Goal: Transaction & Acquisition: Purchase product/service

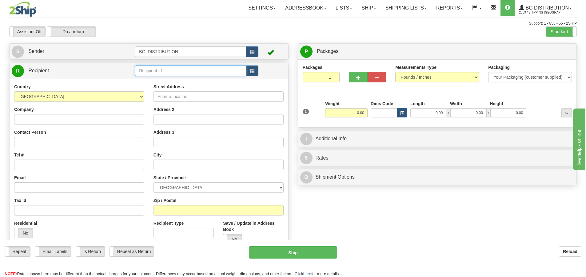
click at [182, 68] on input "text" at bounding box center [190, 70] width 111 height 10
type input "20178"
click button "Delete" at bounding box center [0, 0] width 0 height 0
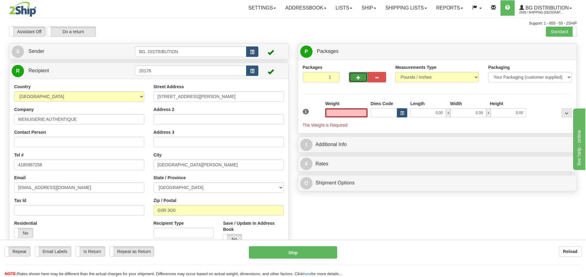
type input "0.00"
click at [357, 76] on span "button" at bounding box center [358, 78] width 4 height 4
click at [356, 76] on span "button" at bounding box center [358, 78] width 4 height 4
type input "3"
click at [549, 51] on span "Package Level" at bounding box center [558, 52] width 24 height 4
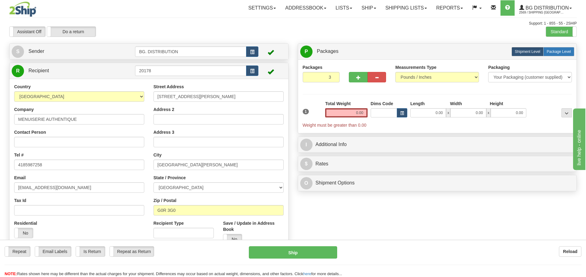
radio input "true"
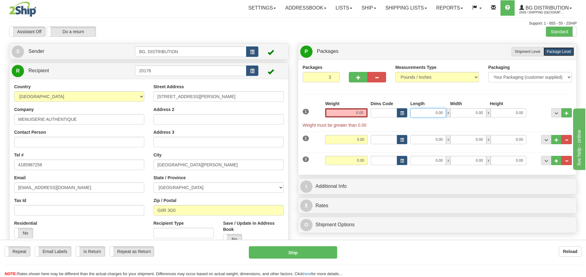
click at [437, 113] on input "0.00" at bounding box center [428, 112] width 36 height 9
type input "8"
type input "98.00"
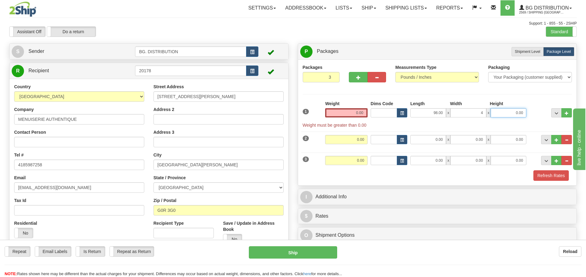
type input "4.00"
drag, startPoint x: 443, startPoint y: 137, endPoint x: 221, endPoint y: 54, distance: 237.4
click at [443, 137] on input "0.00" at bounding box center [428, 139] width 36 height 9
type input "0"
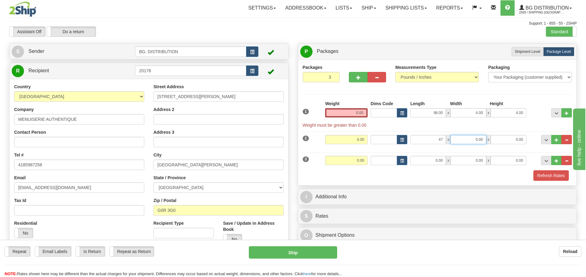
type input "47.00"
type input "5.00"
drag, startPoint x: 442, startPoint y: 163, endPoint x: 438, endPoint y: 161, distance: 4.0
click at [442, 163] on input "0.00" at bounding box center [428, 160] width 36 height 9
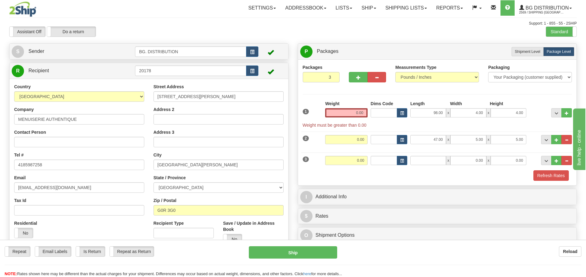
type input "0.00"
click at [437, 161] on input "0.00" at bounding box center [428, 160] width 36 height 9
type input "17.00"
type input "15.00"
type input "11.00"
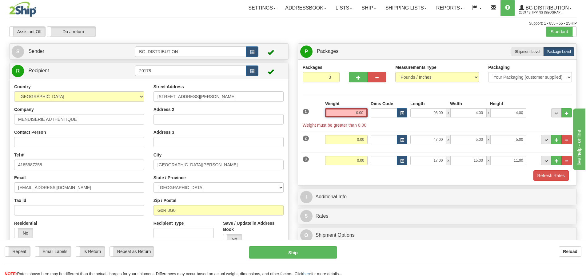
click at [350, 112] on input "0.00" at bounding box center [346, 112] width 42 height 9
type input "0.00"
click at [355, 112] on input "0.00" at bounding box center [346, 112] width 42 height 9
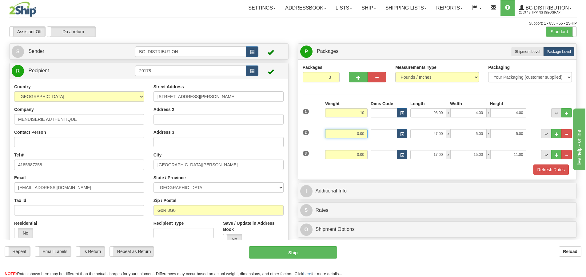
type input "10.00"
drag, startPoint x: 356, startPoint y: 130, endPoint x: 367, endPoint y: 113, distance: 21.1
click at [357, 131] on input "0.00" at bounding box center [346, 133] width 42 height 9
type input "7.00"
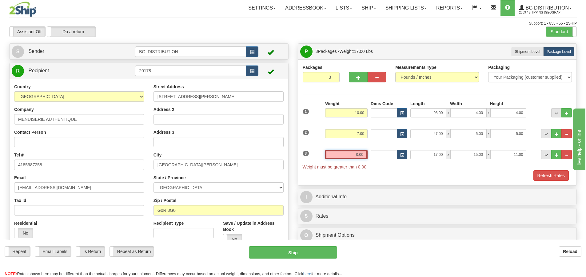
click at [360, 154] on input "0.00" at bounding box center [346, 154] width 42 height 9
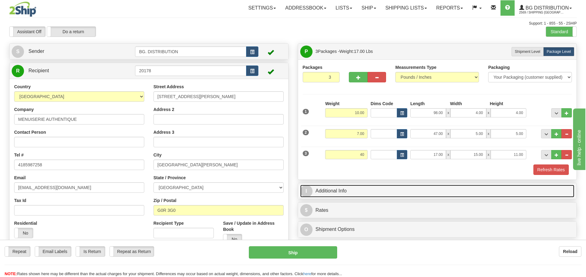
type input "40.00"
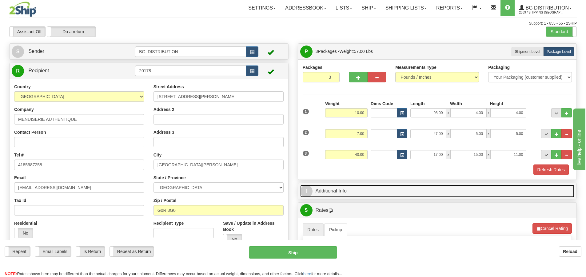
click at [305, 191] on span "I" at bounding box center [306, 191] width 12 height 12
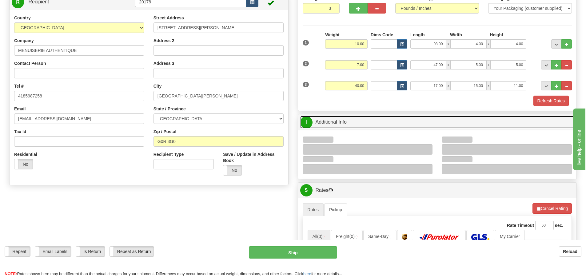
scroll to position [154, 0]
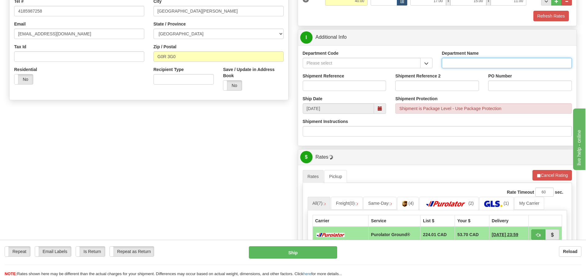
click at [485, 59] on input "Department Name" at bounding box center [507, 63] width 130 height 10
type input "."
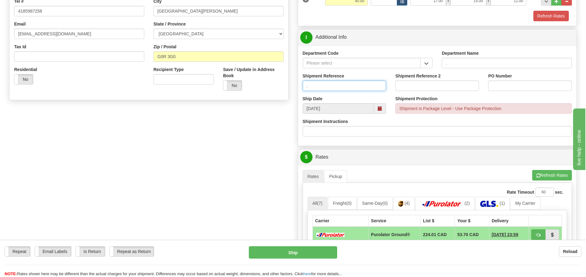
type input "."
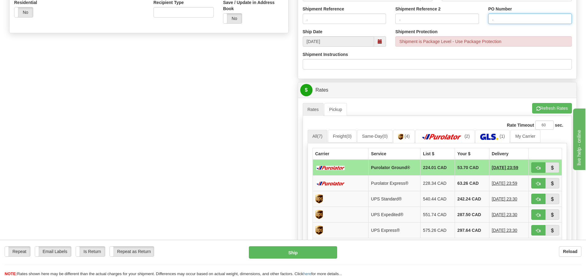
scroll to position [277, 0]
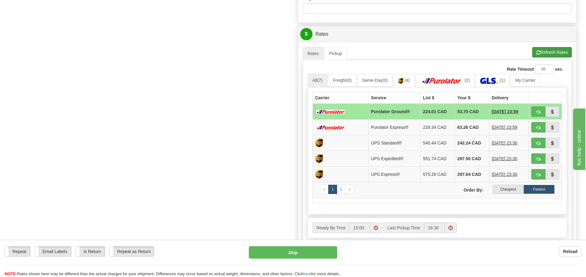
type input "."
click at [557, 50] on button "Refresh Rates" at bounding box center [552, 52] width 40 height 10
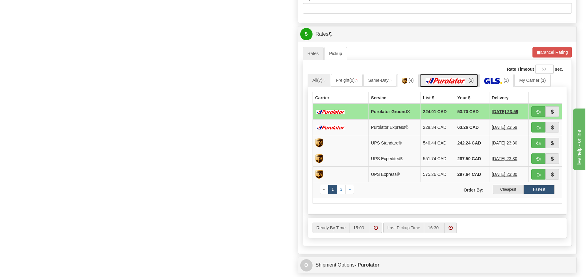
click at [461, 81] on img at bounding box center [445, 81] width 43 height 6
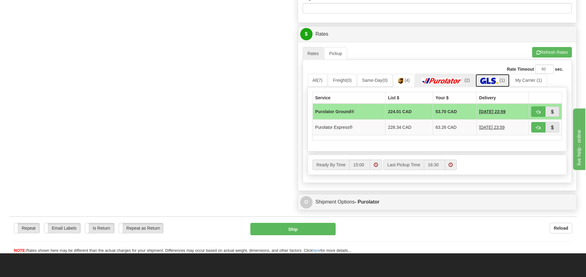
click at [496, 79] on img at bounding box center [489, 81] width 18 height 6
